Goal: Navigation & Orientation: Find specific page/section

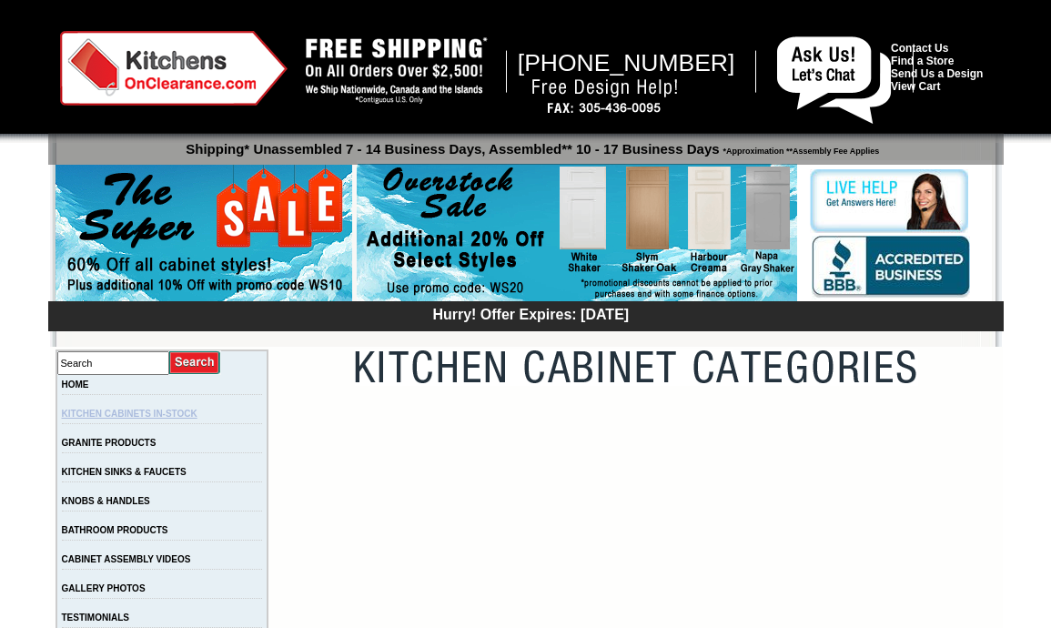
click at [177, 418] on link "KITCHEN CABINETS IN-STOCK" at bounding box center [130, 413] width 136 height 10
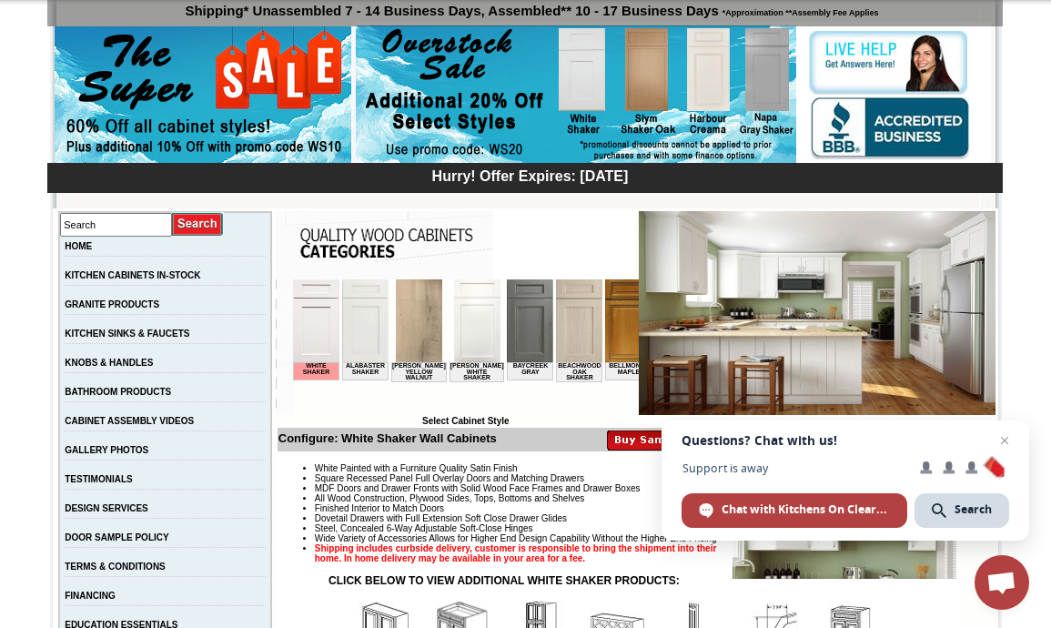
scroll to position [222, 0]
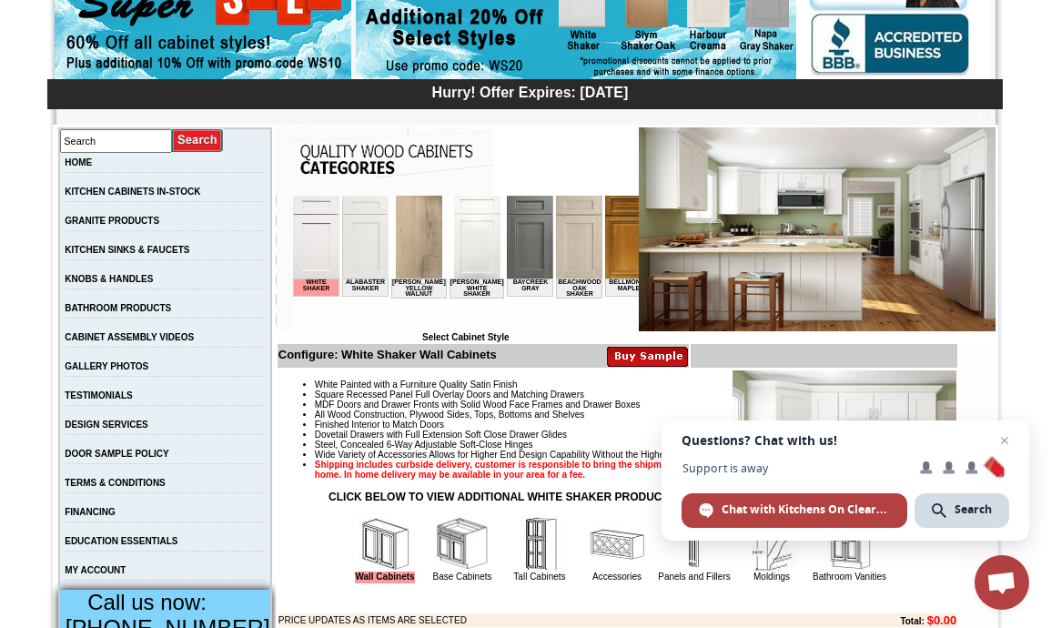
click at [216, 317] on td "BATHROOM PRODUCTS" at bounding box center [165, 312] width 212 height 29
click at [171, 312] on link "BATHROOM PRODUCTS" at bounding box center [118, 308] width 106 height 10
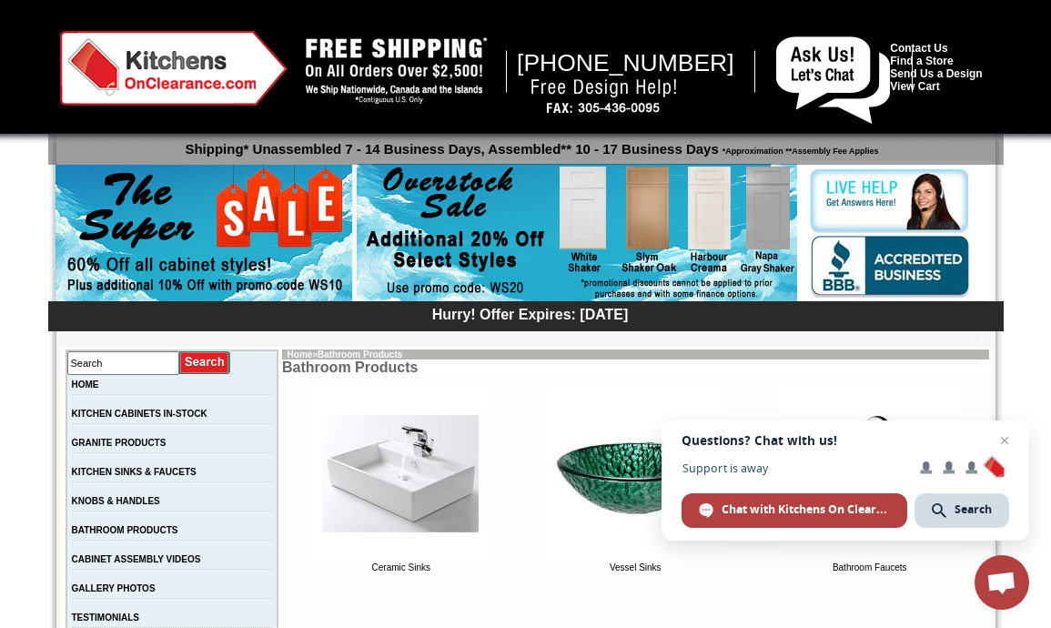
click at [106, 424] on hr at bounding box center [172, 423] width 201 height 1
click at [110, 418] on link "KITCHEN CABINETS IN-STOCK" at bounding box center [140, 413] width 136 height 10
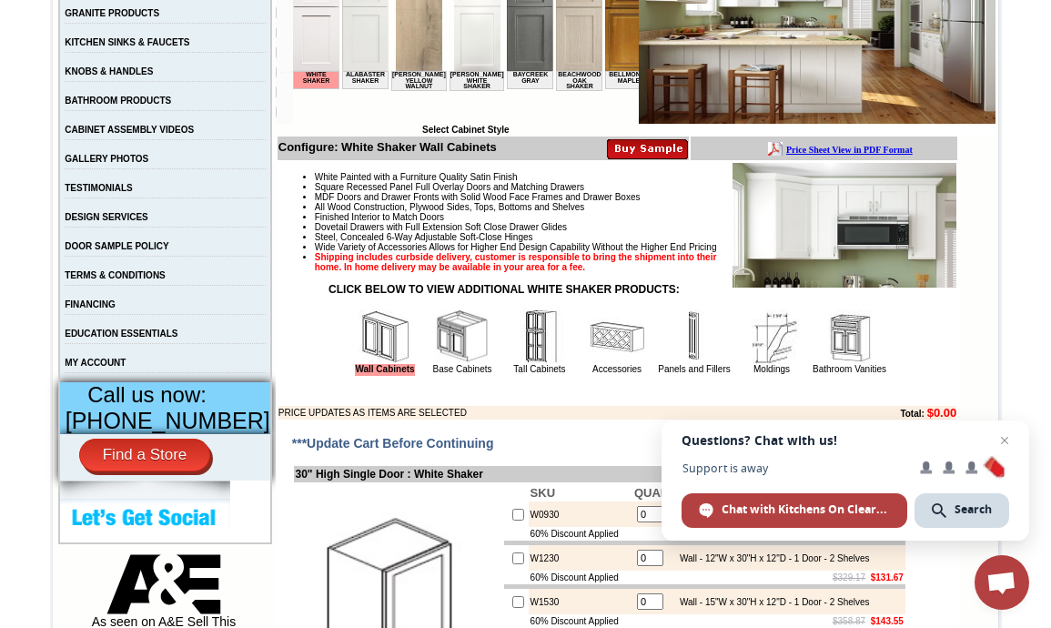
scroll to position [527, 0]
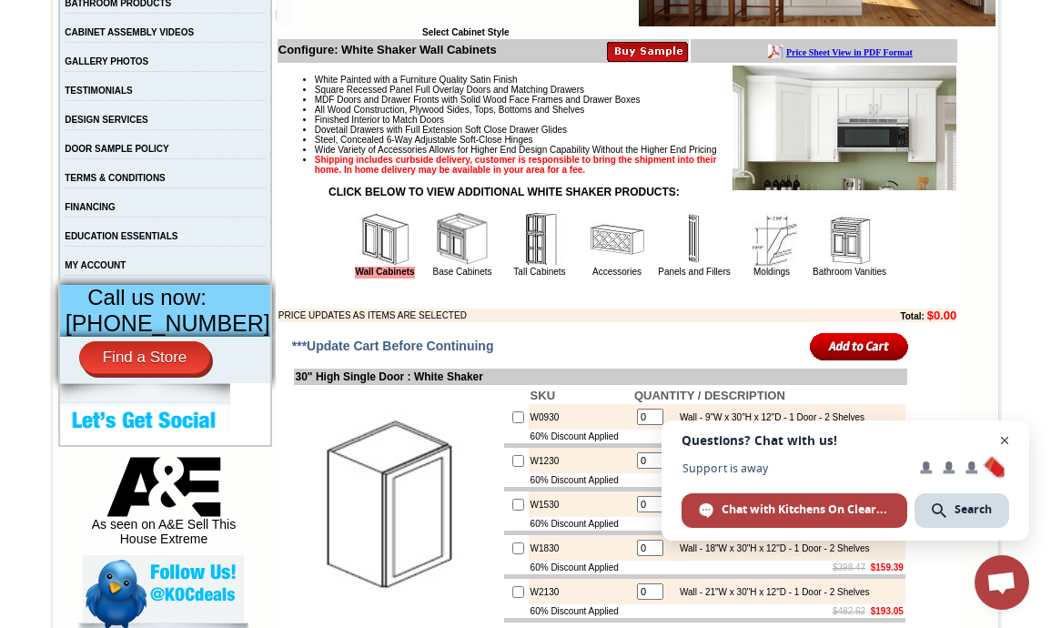
click at [1004, 444] on span "Close chat" at bounding box center [1004, 440] width 23 height 23
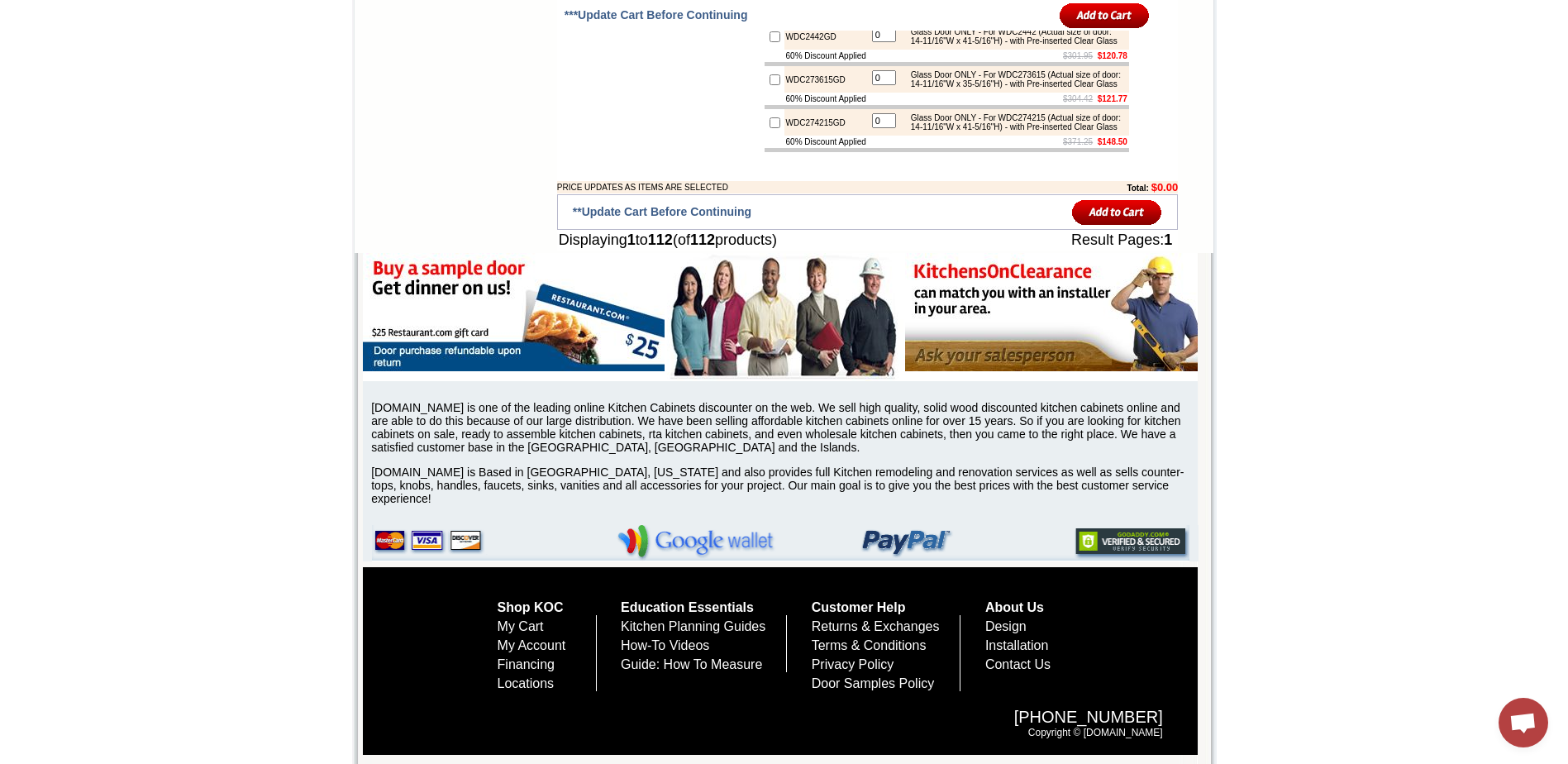
scroll to position [7076, 0]
